Goal: Transaction & Acquisition: Subscribe to service/newsletter

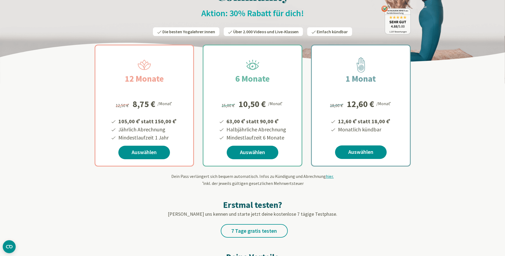
scroll to position [59, 0]
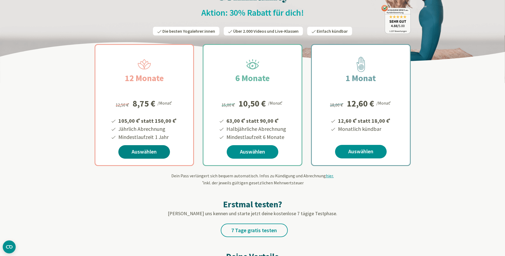
click at [136, 152] on link "Auswählen" at bounding box center [144, 152] width 52 height 14
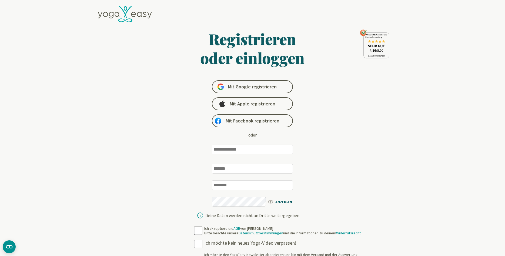
click at [245, 150] on input "email" at bounding box center [252, 150] width 81 height 10
type input "**********"
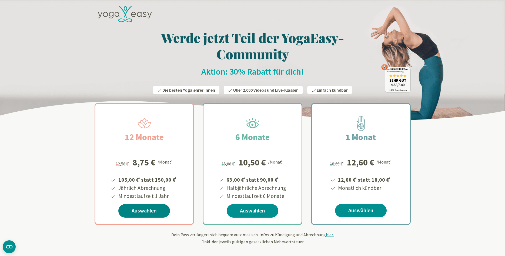
click at [143, 212] on link "Auswählen" at bounding box center [144, 211] width 52 height 14
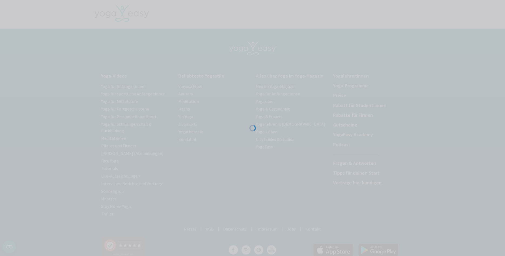
scroll to position [2, 0]
